Goal: Transaction & Acquisition: Subscribe to service/newsletter

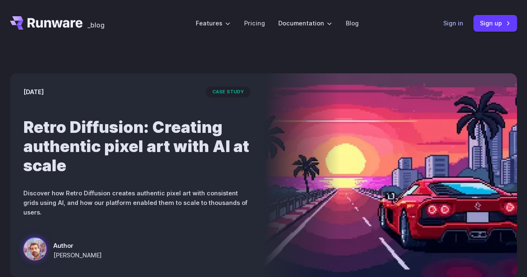
click at [451, 26] on link "Sign in" at bounding box center [453, 23] width 20 height 10
click at [500, 24] on link "Sign up" at bounding box center [495, 23] width 44 height 16
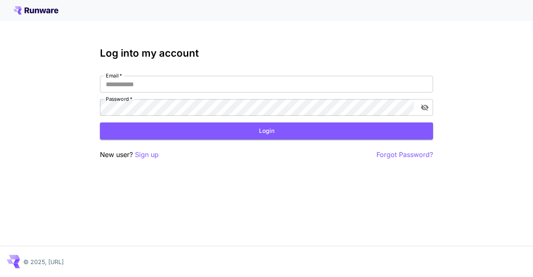
click at [46, 15] on div at bounding box center [266, 10] width 533 height 21
click at [44, 14] on icon at bounding box center [35, 10] width 45 height 8
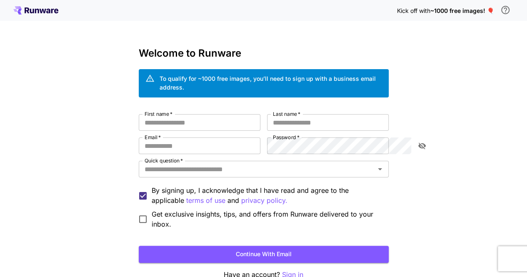
click at [389, 49] on h3 "Welcome to Runware" at bounding box center [264, 53] width 250 height 12
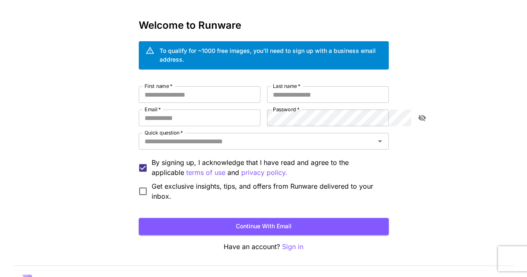
scroll to position [36, 0]
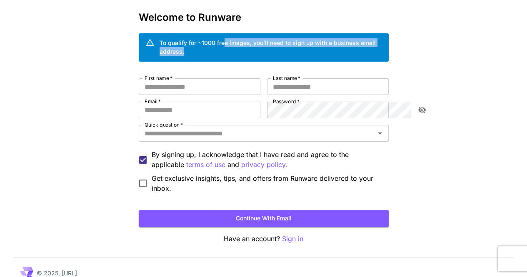
drag, startPoint x: 182, startPoint y: 42, endPoint x: 365, endPoint y: 40, distance: 183.3
click at [365, 40] on div "To qualify for ~1000 free images, you’ll need to sign up with a business email …" at bounding box center [264, 47] width 250 height 28
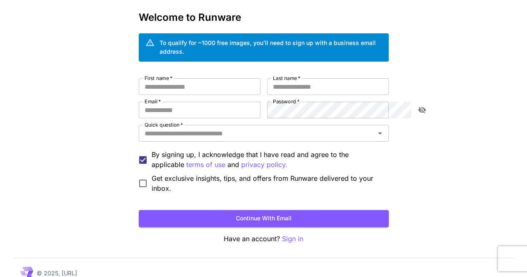
click at [365, 40] on div "To qualify for ~1000 free images, you’ll need to sign up with a business email …" at bounding box center [264, 47] width 250 height 28
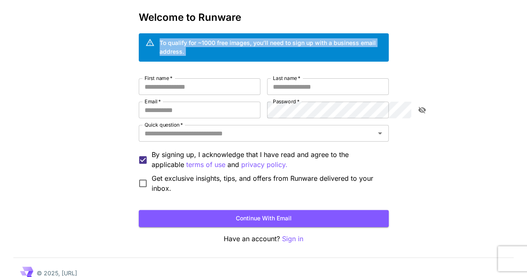
click at [365, 40] on div "To qualify for ~1000 free images, you’ll need to sign up with a business email …" at bounding box center [264, 47] width 250 height 28
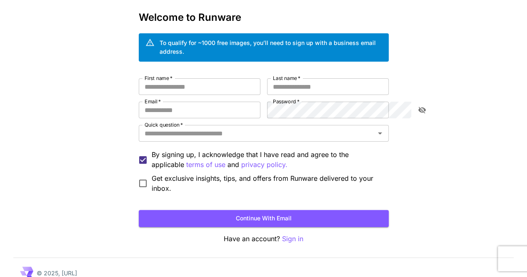
click at [365, 40] on div "To qualify for ~1000 free images, you’ll need to sign up with a business email …" at bounding box center [264, 47] width 250 height 28
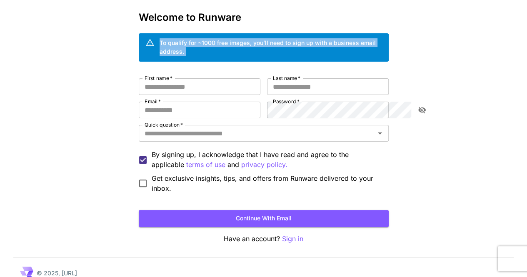
click at [365, 40] on div "To qualify for ~1000 free images, you’ll need to sign up with a business email …" at bounding box center [264, 47] width 250 height 28
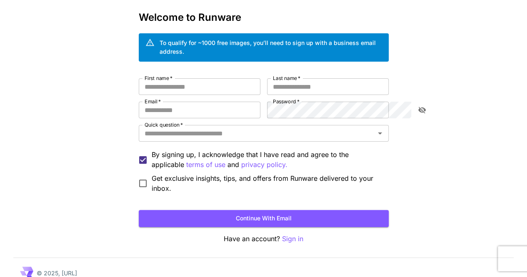
drag, startPoint x: 365, startPoint y: 40, endPoint x: 281, endPoint y: 39, distance: 83.7
click at [281, 39] on div "To qualify for ~1000 free images, you’ll need to sign up with a business email …" at bounding box center [271, 46] width 222 height 17
